Goal: Transaction & Acquisition: Book appointment/travel/reservation

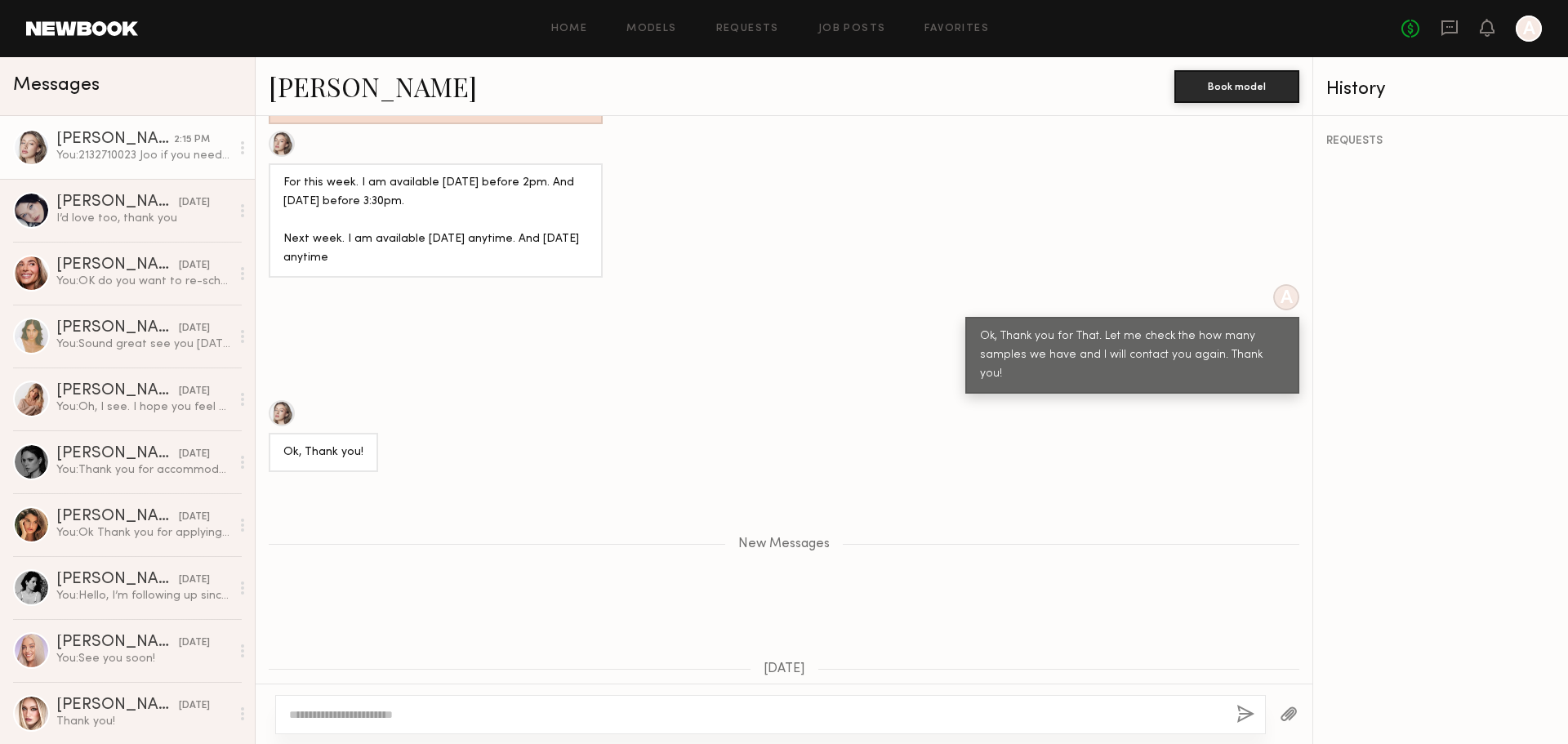
scroll to position [879, 0]
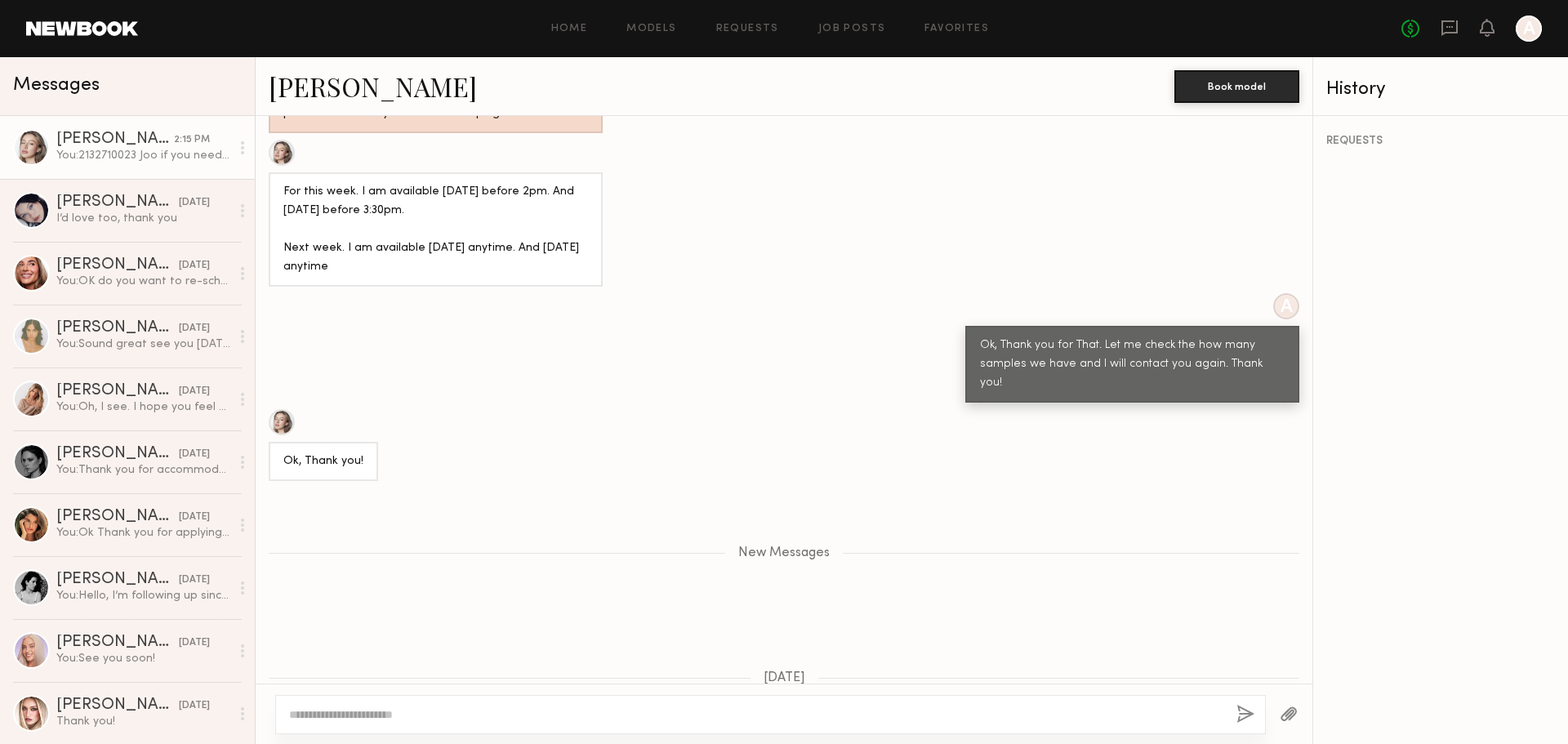
click at [284, 158] on div at bounding box center [281, 152] width 26 height 26
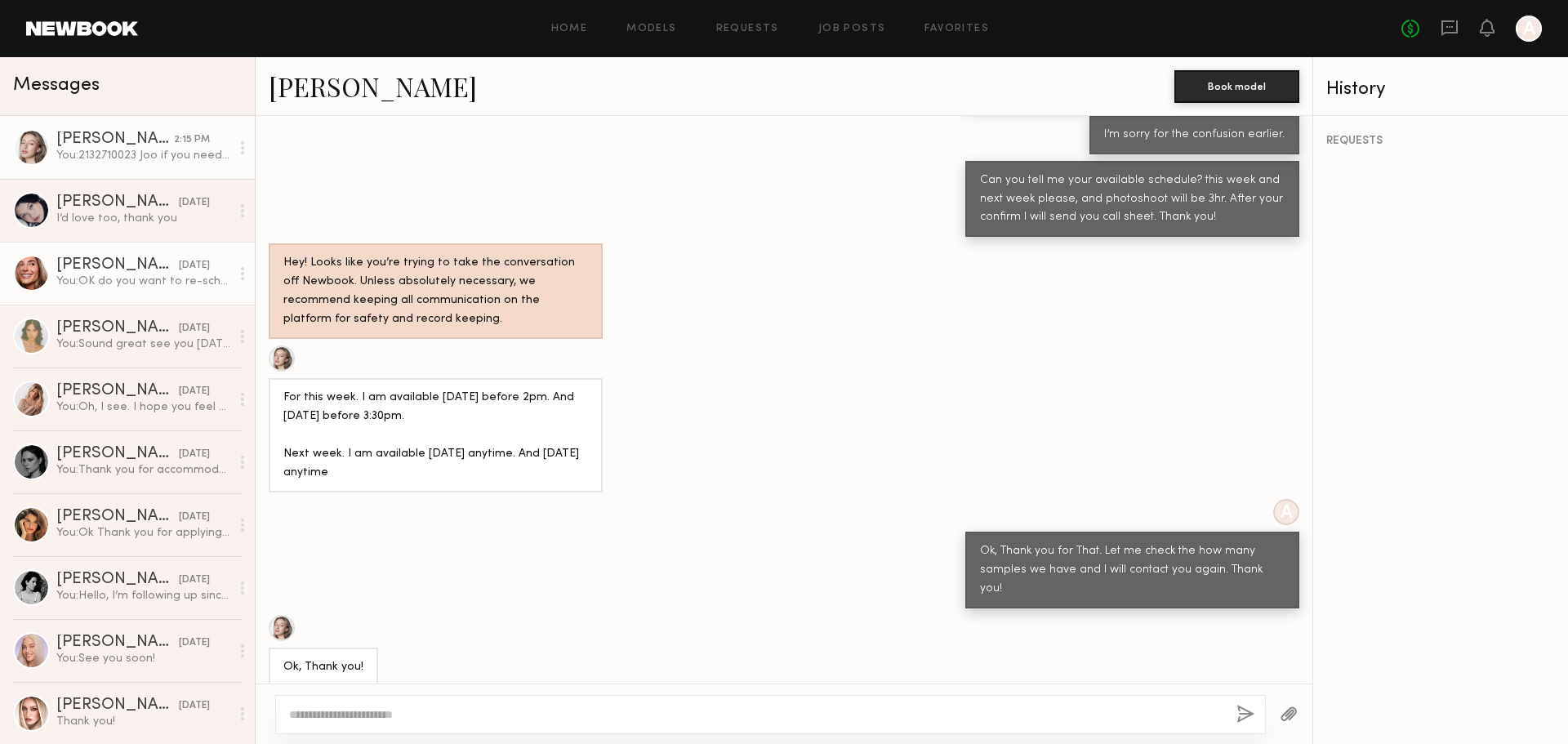
scroll to position [443, 0]
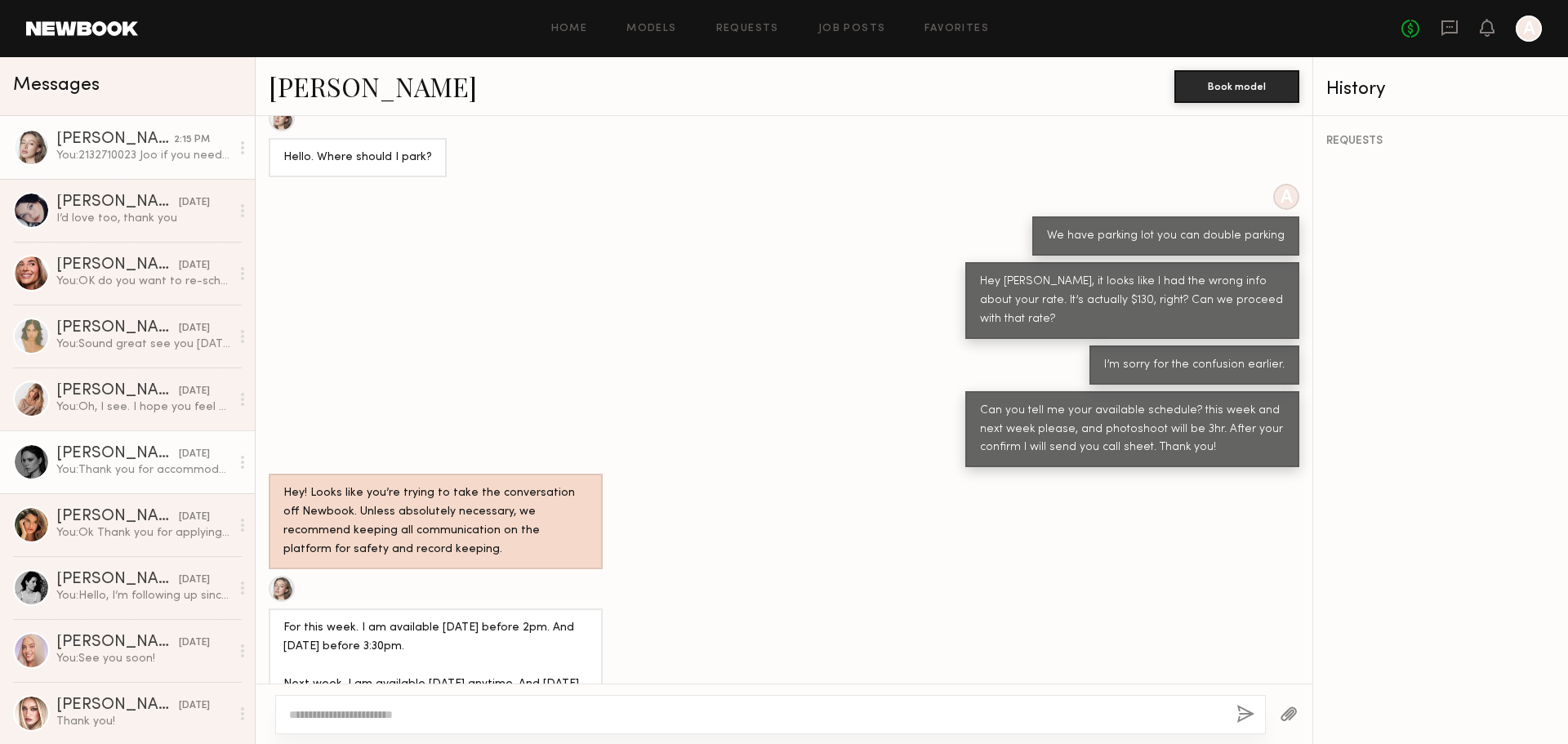
click at [113, 471] on div "You: Thank you for accommodating the sudden change. Then I will schedule you fo…" at bounding box center [143, 470] width 174 height 15
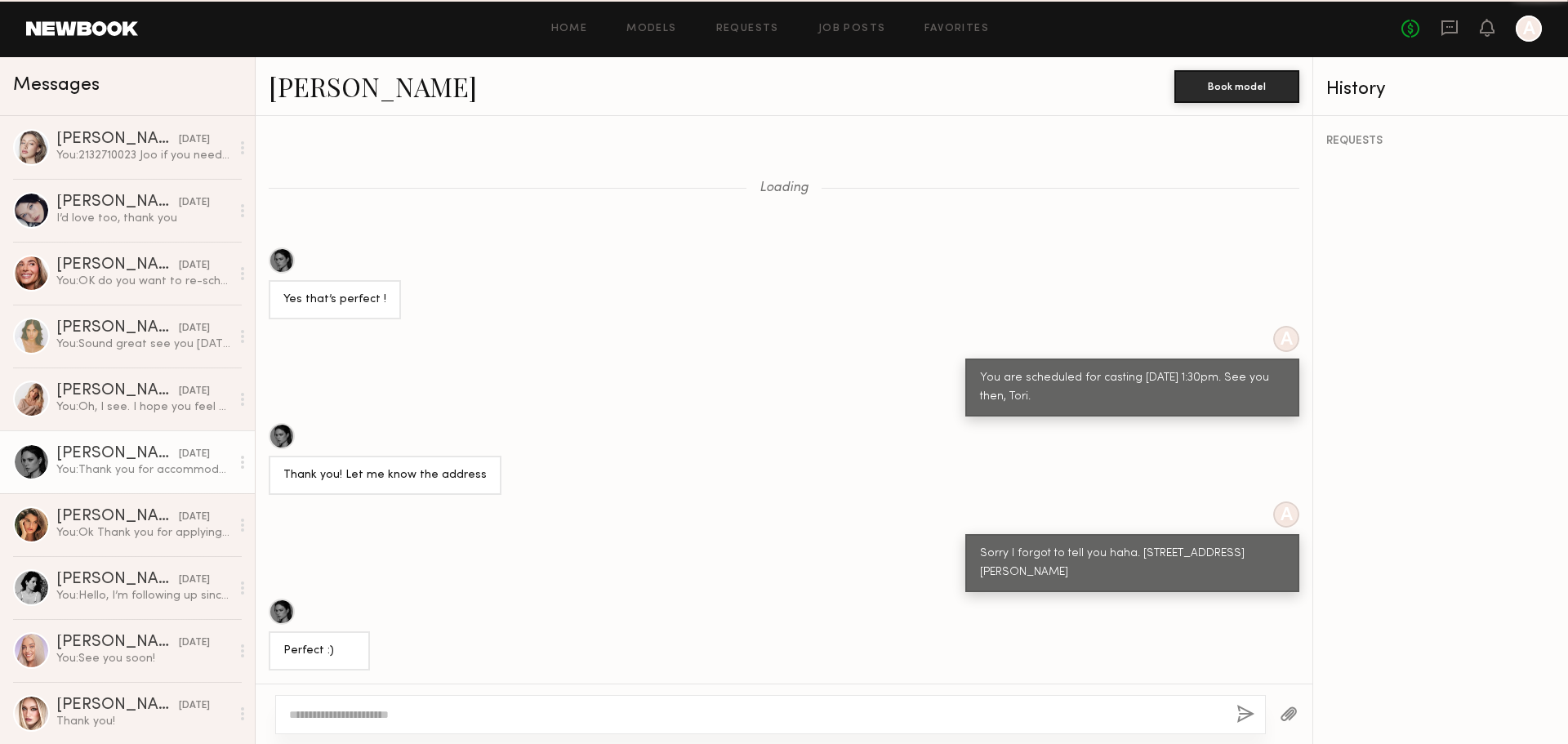
scroll to position [602, 0]
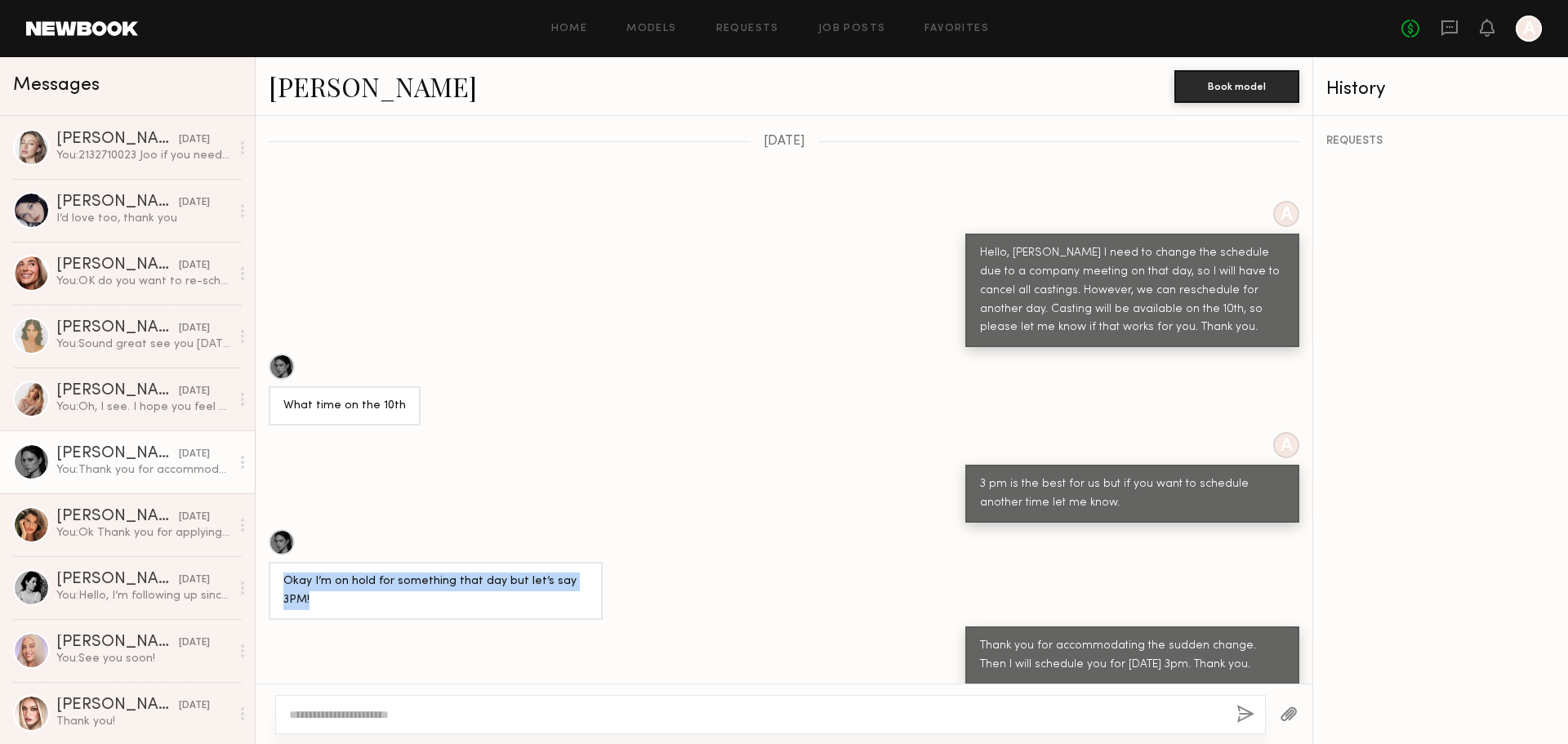
drag, startPoint x: 286, startPoint y: 565, endPoint x: 711, endPoint y: 567, distance: 425.0
click at [698, 568] on div "Okay I’m on hold for something that day but let’s say 3PM!" at bounding box center [784, 574] width 1057 height 91
drag, startPoint x: 1027, startPoint y: 636, endPoint x: 1058, endPoint y: 620, distance: 34.9
click at [1027, 637] on div "Thank you for accommodating the sudden change. Then I will schedule you for [DA…" at bounding box center [1132, 655] width 305 height 37
drag, startPoint x: 976, startPoint y: 472, endPoint x: 1306, endPoint y: 438, distance: 331.7
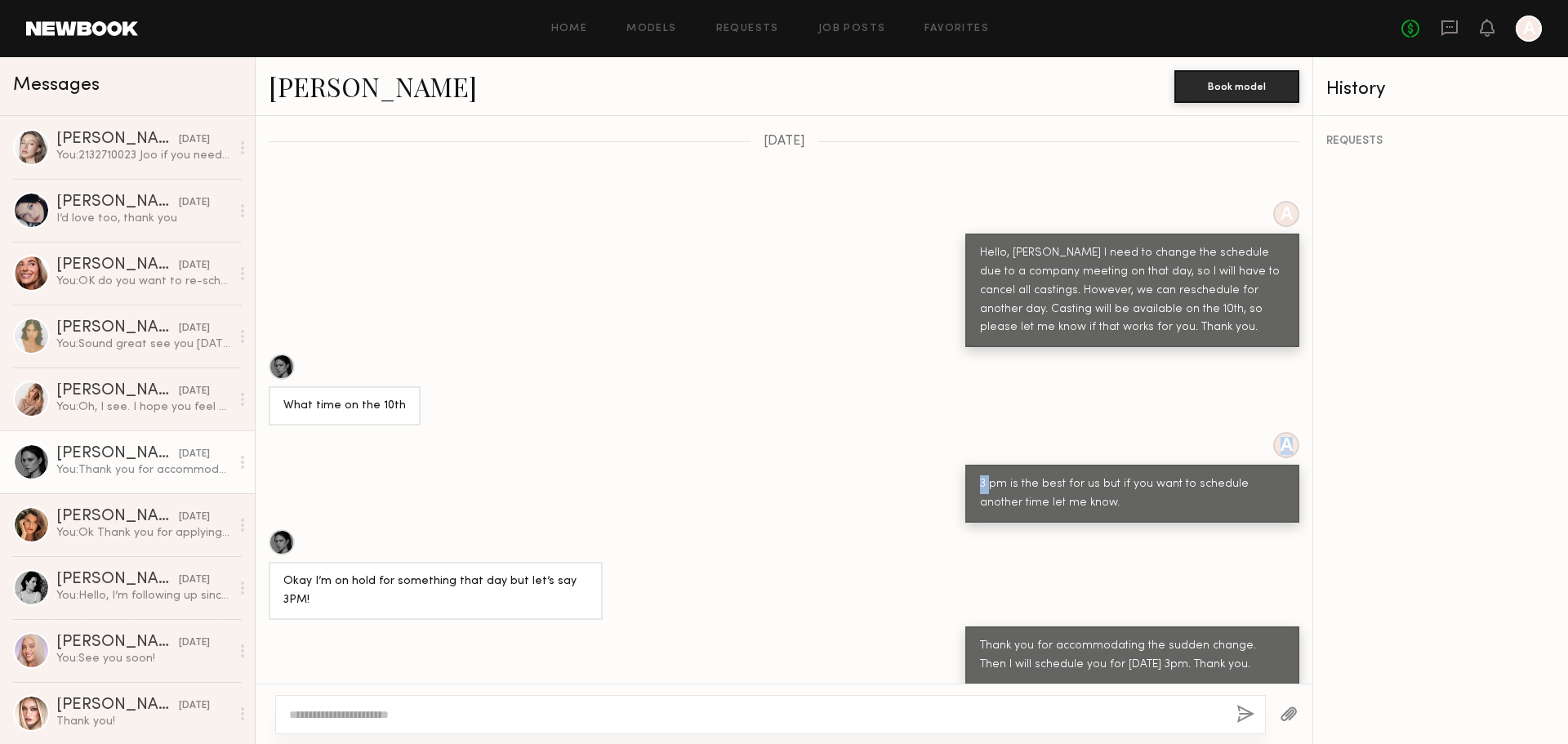
click at [1306, 438] on div "Loading Yes that’s perfect ! A You are scheduled for casting [DATE] 1:30pm. See…" at bounding box center [784, 400] width 1057 height 568
drag, startPoint x: 1163, startPoint y: 468, endPoint x: 1161, endPoint y: 485, distance: 17.1
click at [1161, 475] on div "3 pm is the best for us but if you want to schedule another time let me know." at bounding box center [1132, 494] width 305 height 37
drag, startPoint x: 1147, startPoint y: 635, endPoint x: 1220, endPoint y: 631, distance: 73.1
click at [1220, 637] on div "Thank you for accommodating the sudden change. Then I will schedule you for [DA…" at bounding box center [1132, 655] width 305 height 37
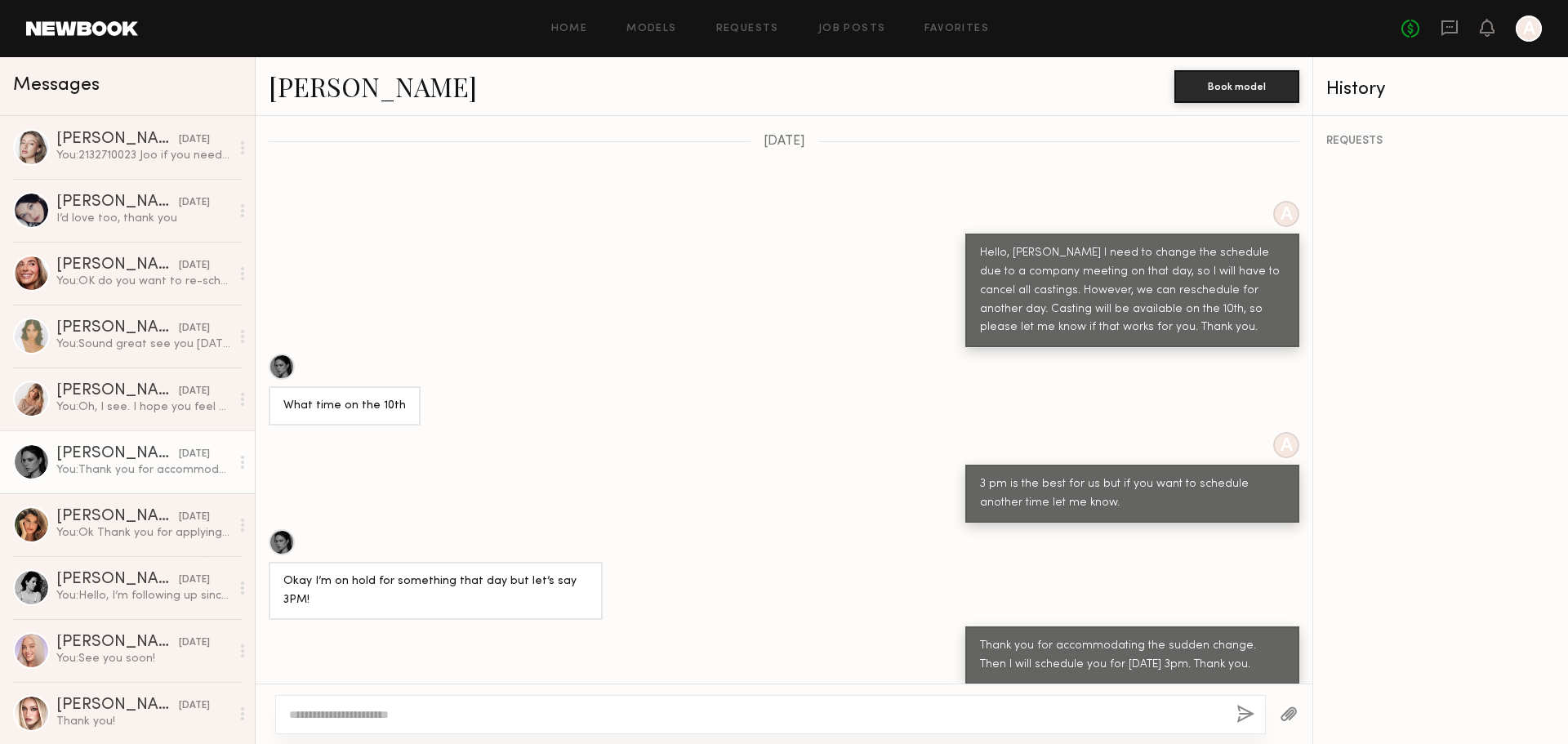
click at [1191, 645] on div "Thank you for accommodating the sudden change. Then I will schedule you for [DA…" at bounding box center [1132, 655] width 305 height 37
click at [651, 475] on div "A 3 pm is the best for us but if you want to schedule another time let me know." at bounding box center [784, 477] width 1057 height 91
drag, startPoint x: 969, startPoint y: 613, endPoint x: 1264, endPoint y: 657, distance: 298.3
click at [1264, 657] on div "Thank you for accommodating the sudden change. Then I will schedule you for [DA…" at bounding box center [1132, 655] width 305 height 37
click at [1182, 637] on div "Thank you for accommodating the sudden change. Then I will schedule you for [DA…" at bounding box center [1132, 655] width 305 height 37
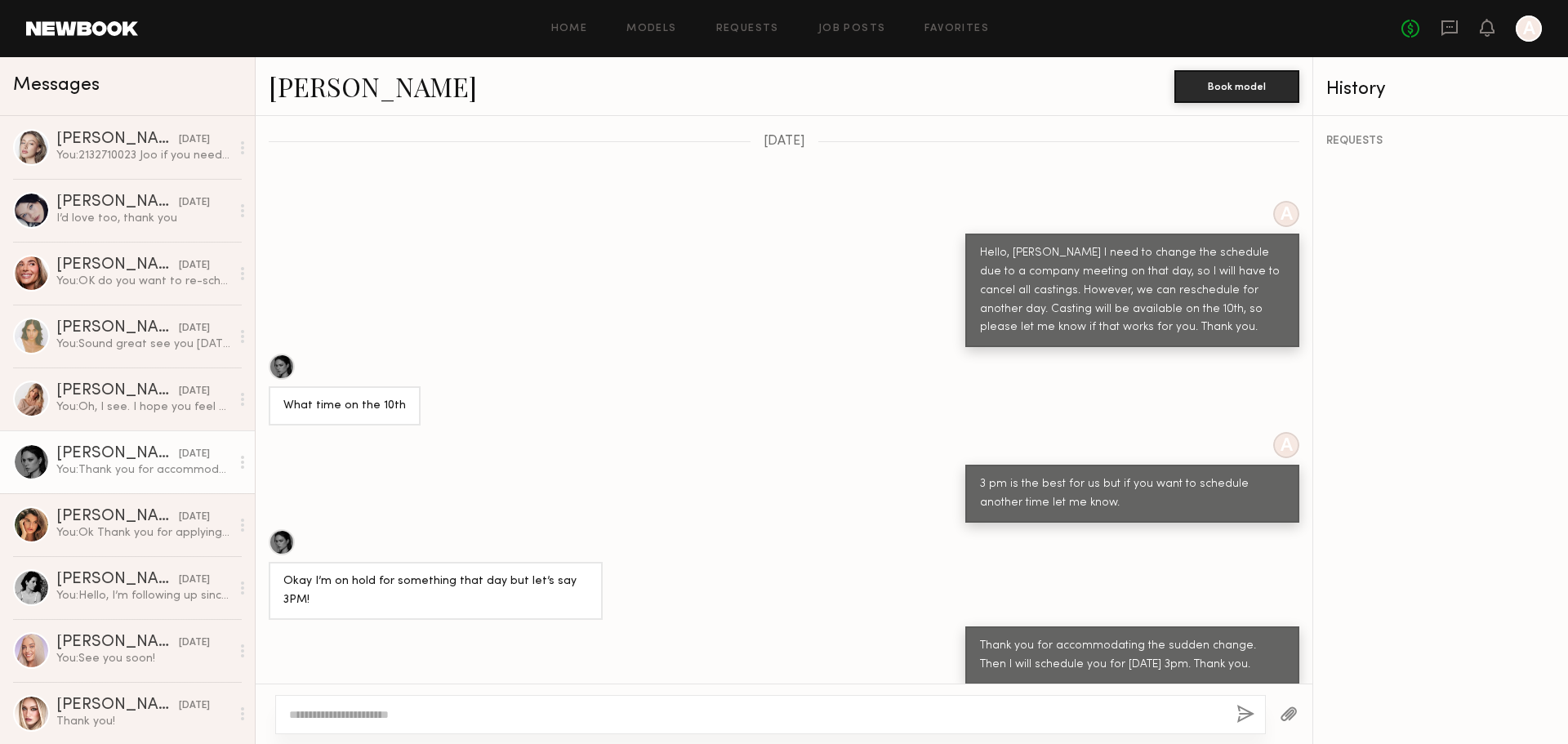
click at [880, 717] on textarea at bounding box center [757, 715] width 935 height 16
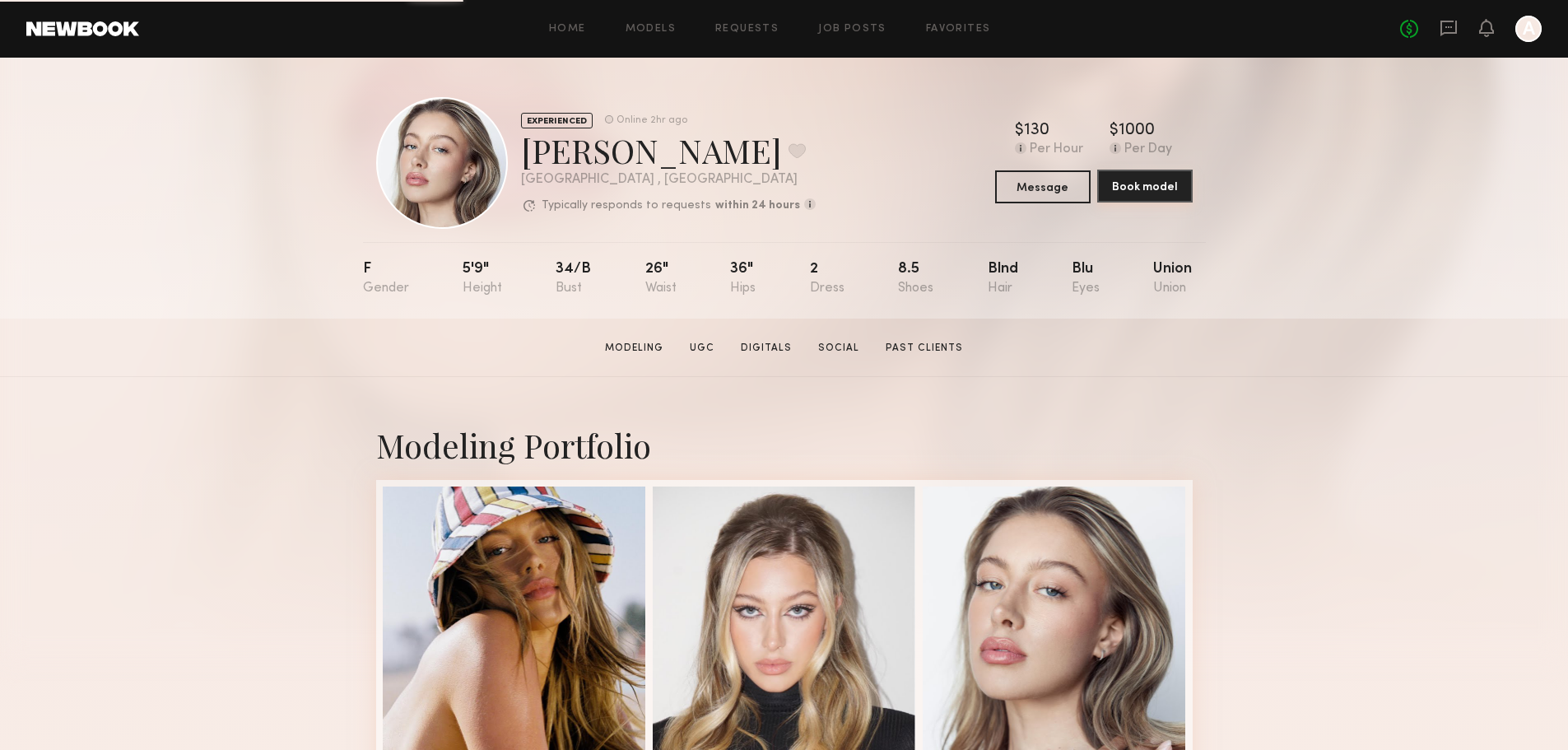
click at [1149, 195] on button "Book model" at bounding box center [1145, 186] width 95 height 33
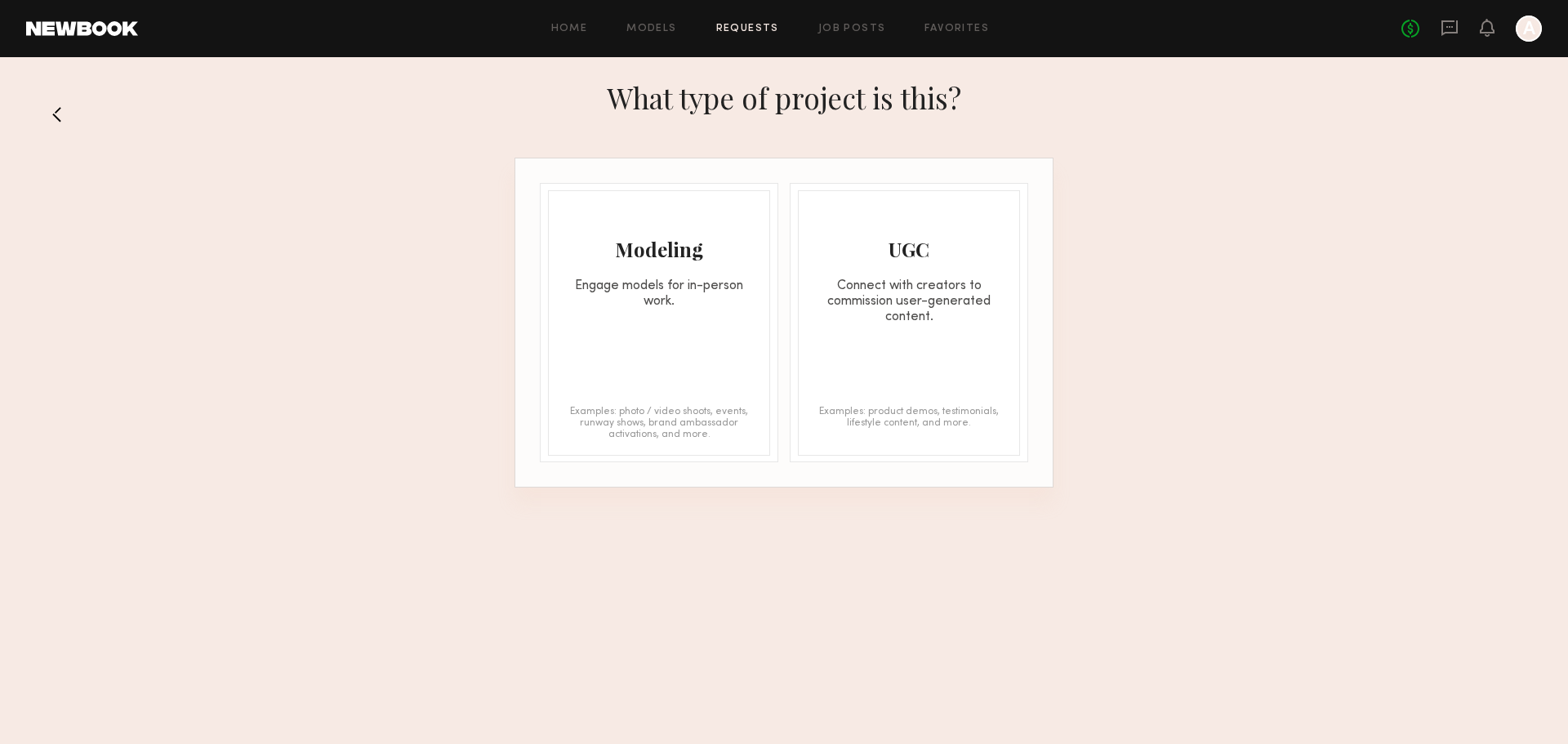
click at [708, 374] on div "Modeling Engage models for in-person work. Examples: photo / video shoots, even…" at bounding box center [659, 323] width 222 height 266
